Goal: Transaction & Acquisition: Obtain resource

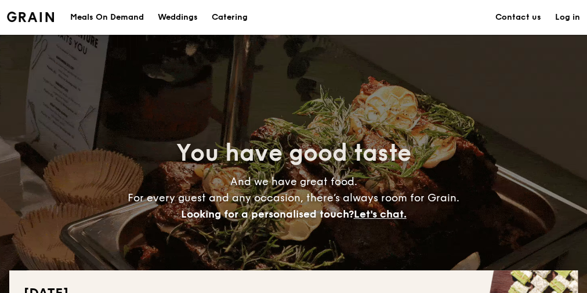
click at [354, 89] on div "You have good taste And we have great food. For every guest and any occasion, t…" at bounding box center [293, 180] width 568 height 290
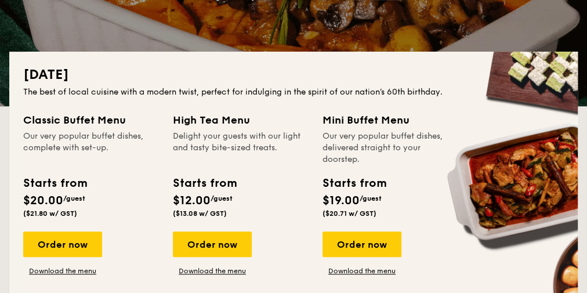
scroll to position [232, 0]
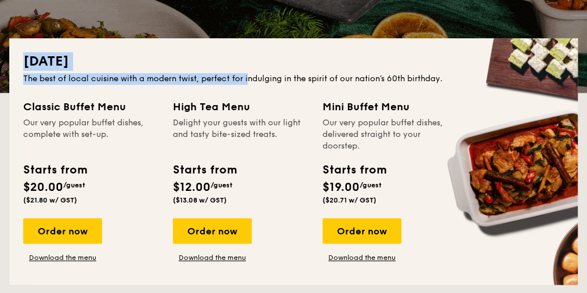
drag, startPoint x: 25, startPoint y: 59, endPoint x: 251, endPoint y: 72, distance: 226.5
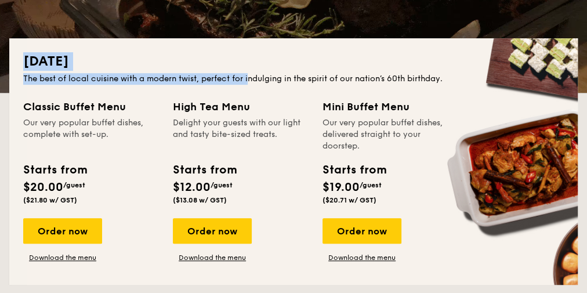
click at [251, 72] on div "[DATE] The best of local cuisine with a modern twist, perfect for indulging in …" at bounding box center [293, 161] width 568 height 246
click at [231, 77] on div "The best of local cuisine with a modern twist, perfect for indulging in the spi…" at bounding box center [293, 79] width 540 height 12
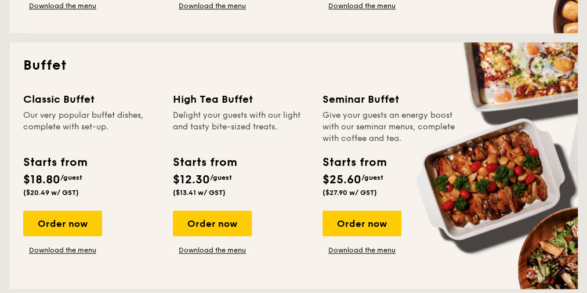
scroll to position [510, 0]
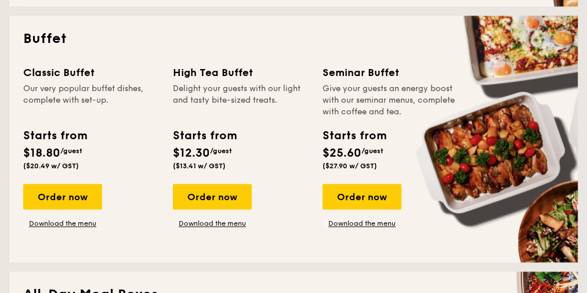
click at [188, 147] on span "$12.30" at bounding box center [191, 153] width 37 height 14
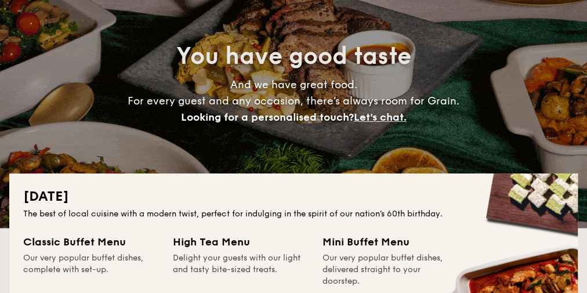
scroll to position [0, 0]
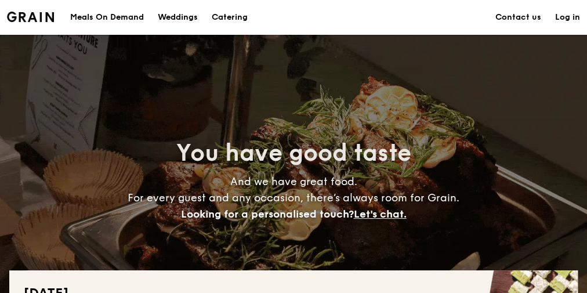
click at [227, 15] on h1 "Catering" at bounding box center [230, 17] width 36 height 35
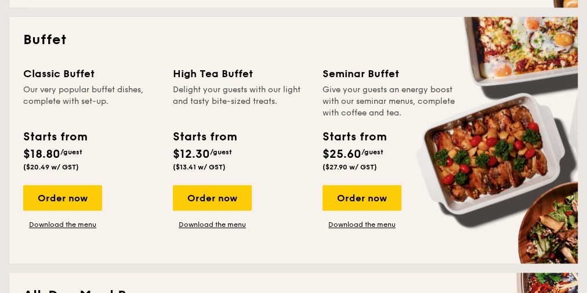
scroll to position [557, 0]
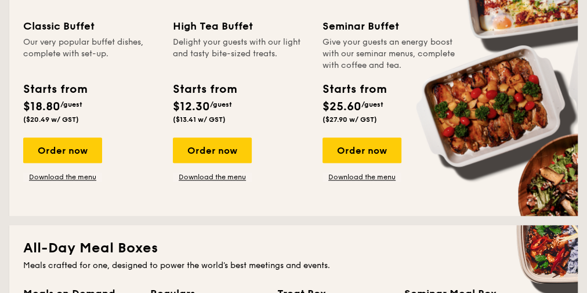
drag, startPoint x: 245, startPoint y: 121, endPoint x: 271, endPoint y: 120, distance: 26.7
click at [245, 121] on div "Starts from $12.30 /guest ($13.41 w/ GST)" at bounding box center [240, 105] width 145 height 48
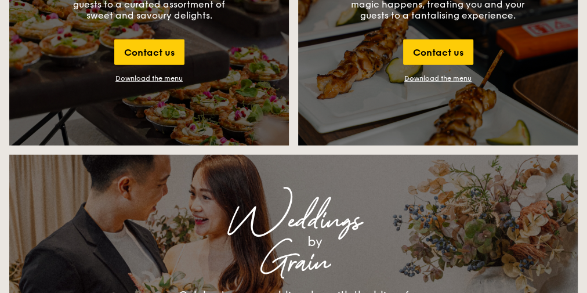
scroll to position [1345, 0]
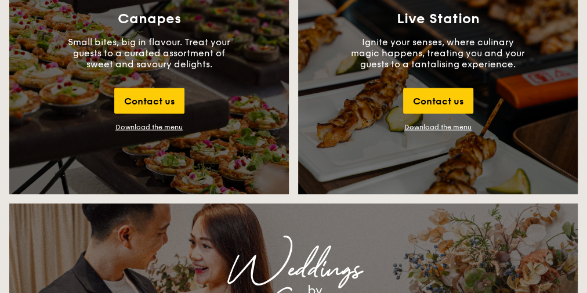
click at [435, 128] on link "Download the menu" at bounding box center [437, 127] width 67 height 8
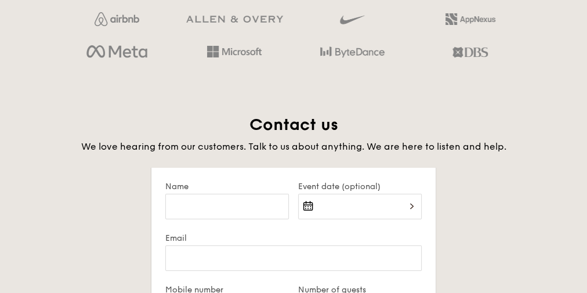
scroll to position [2319, 0]
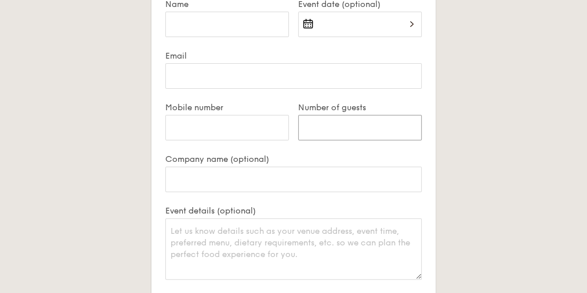
click at [401, 135] on input "Number of guests" at bounding box center [360, 128] width 124 height 26
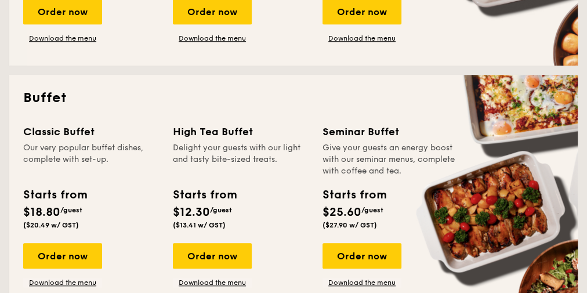
scroll to position [510, 0]
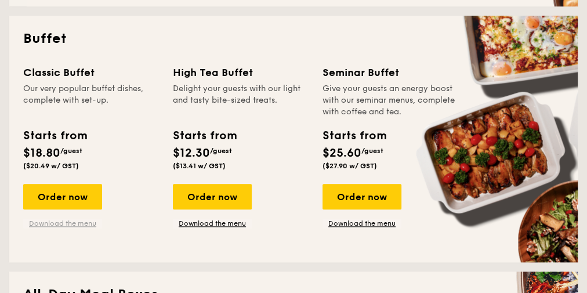
click at [80, 226] on link "Download the menu" at bounding box center [62, 223] width 79 height 9
